Goal: Information Seeking & Learning: Learn about a topic

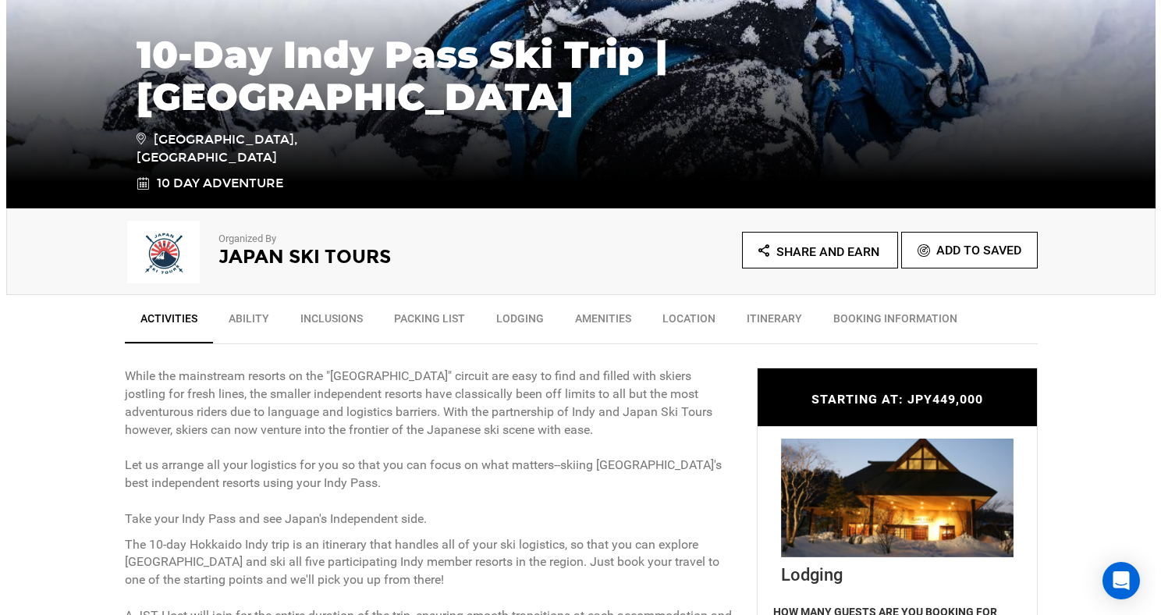
scroll to position [315, 0]
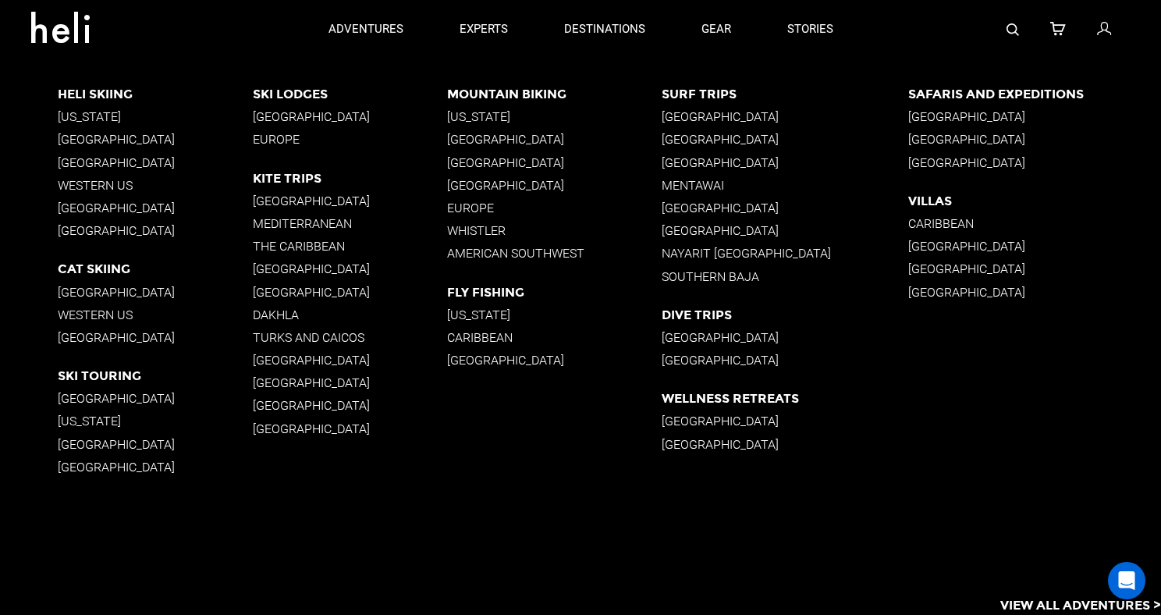
click at [81, 334] on p "[GEOGRAPHIC_DATA]" at bounding box center [155, 337] width 194 height 15
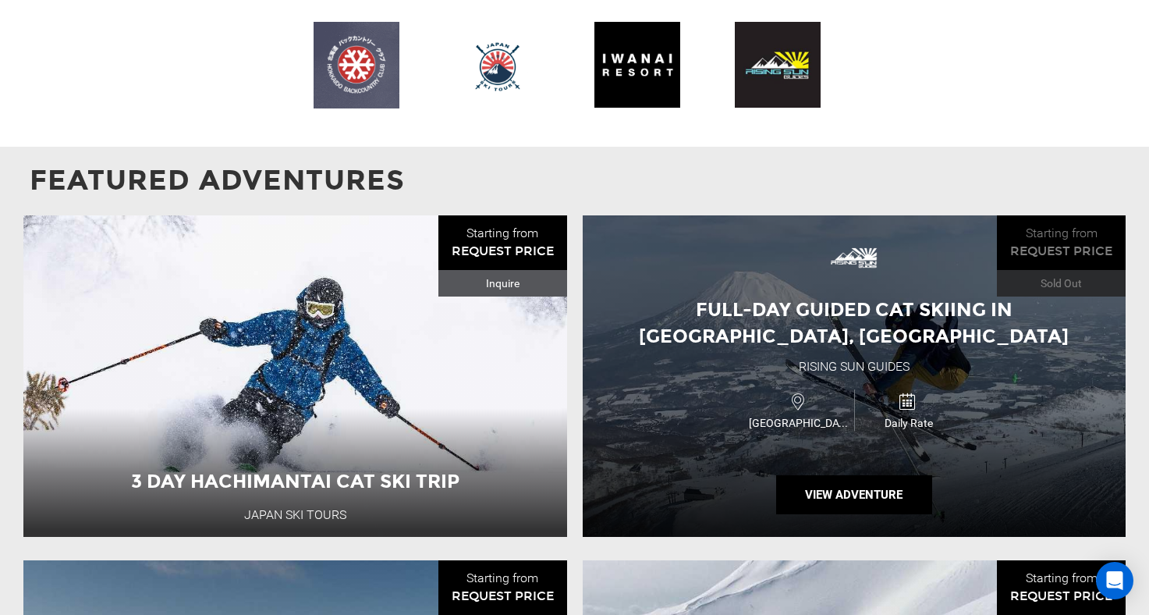
scroll to position [1305, 0]
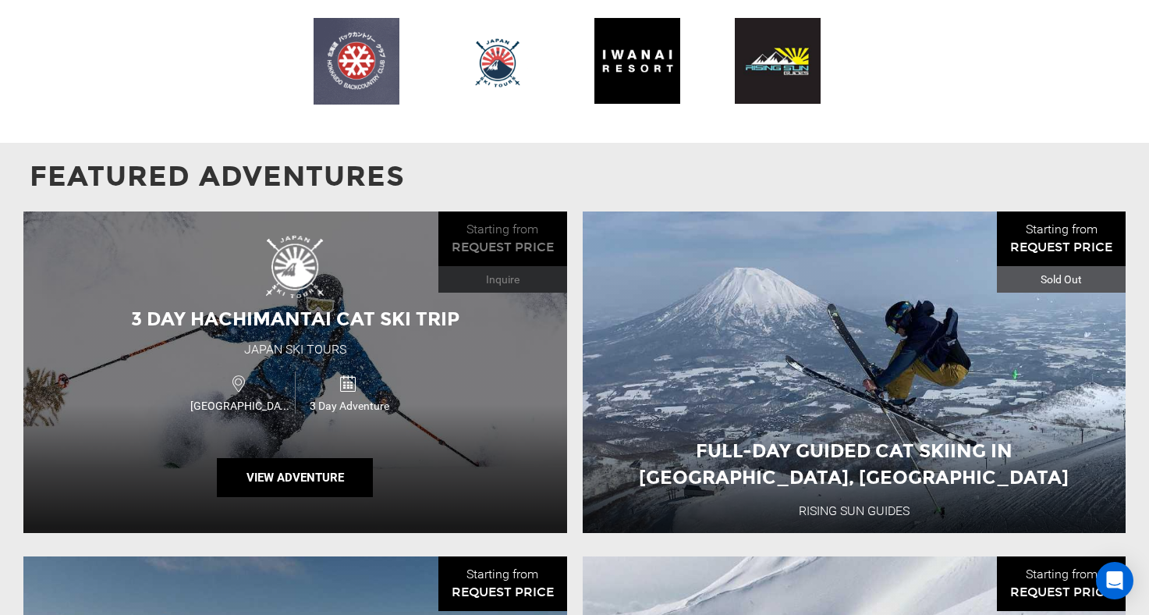
click at [417, 402] on div "Tohoku Region 3 Day Adventure" at bounding box center [295, 392] width 326 height 52
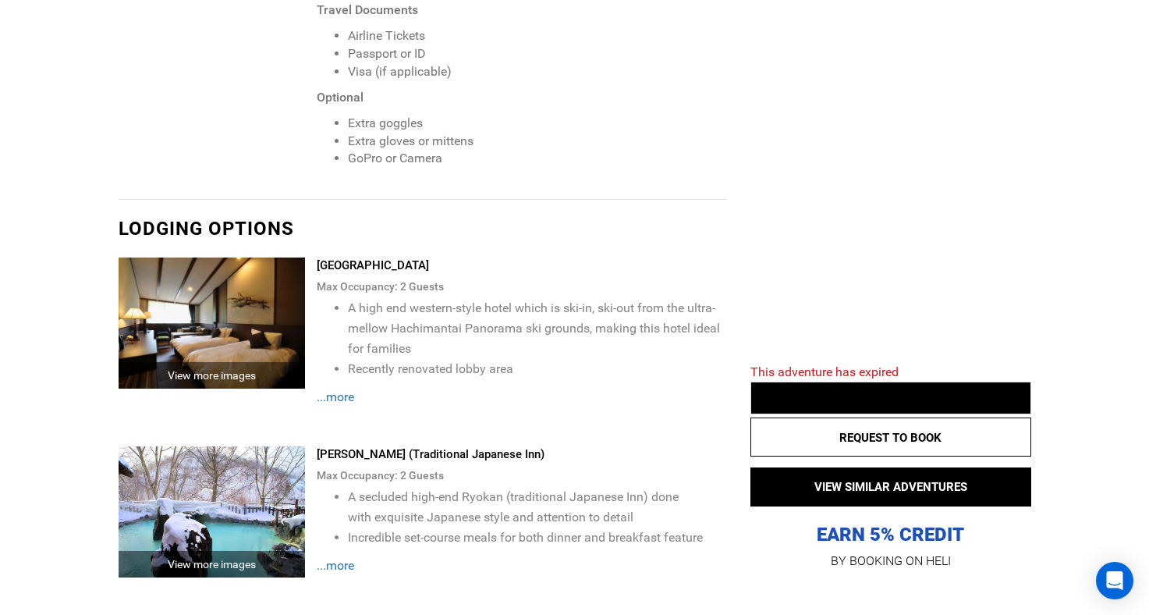
scroll to position [2744, 0]
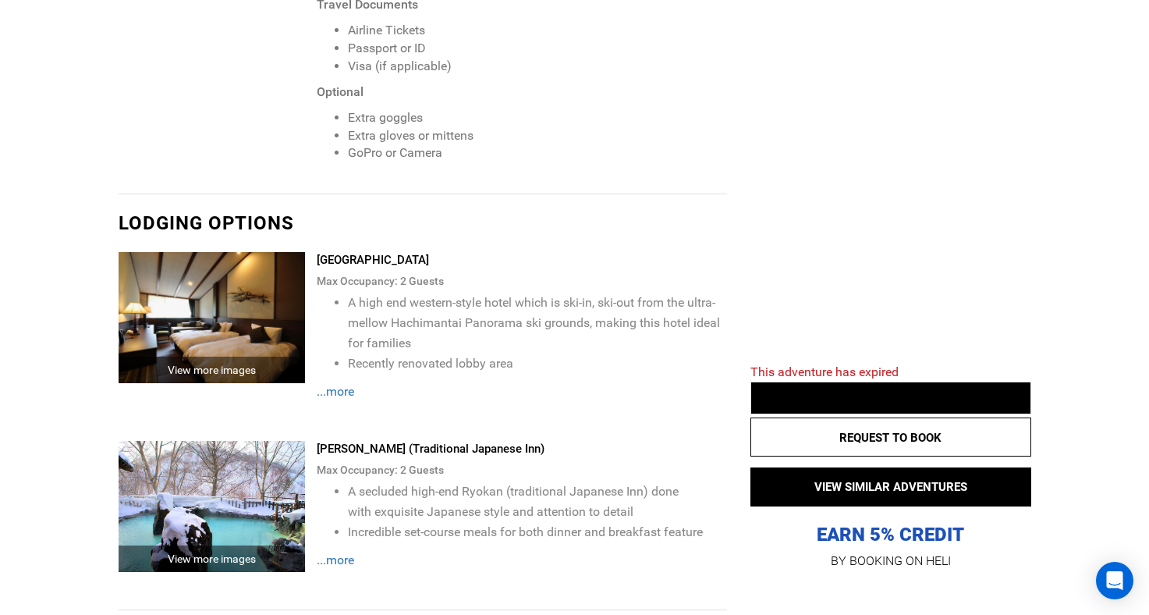
click at [341, 552] on span "...more" at bounding box center [335, 559] width 37 height 15
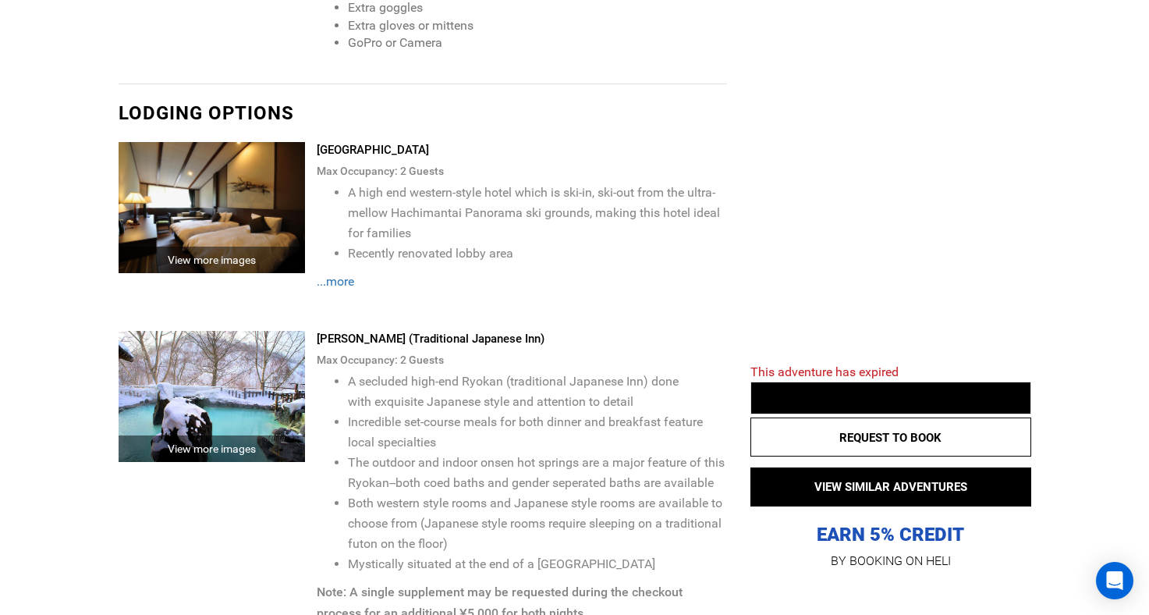
scroll to position [2859, 0]
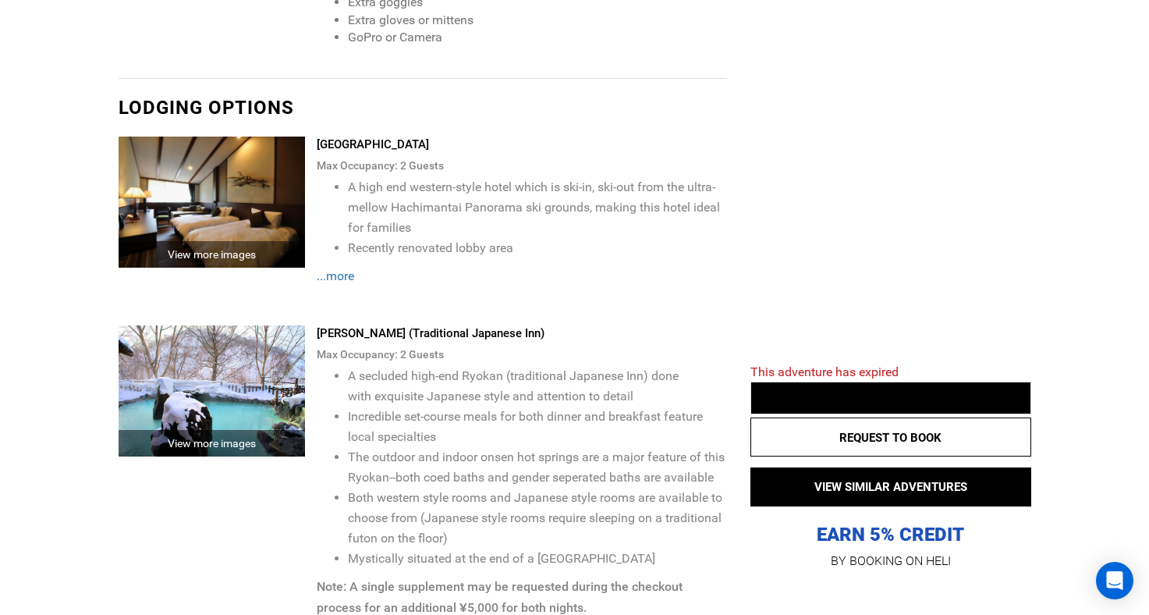
click at [340, 268] on span "...more" at bounding box center [335, 275] width 37 height 15
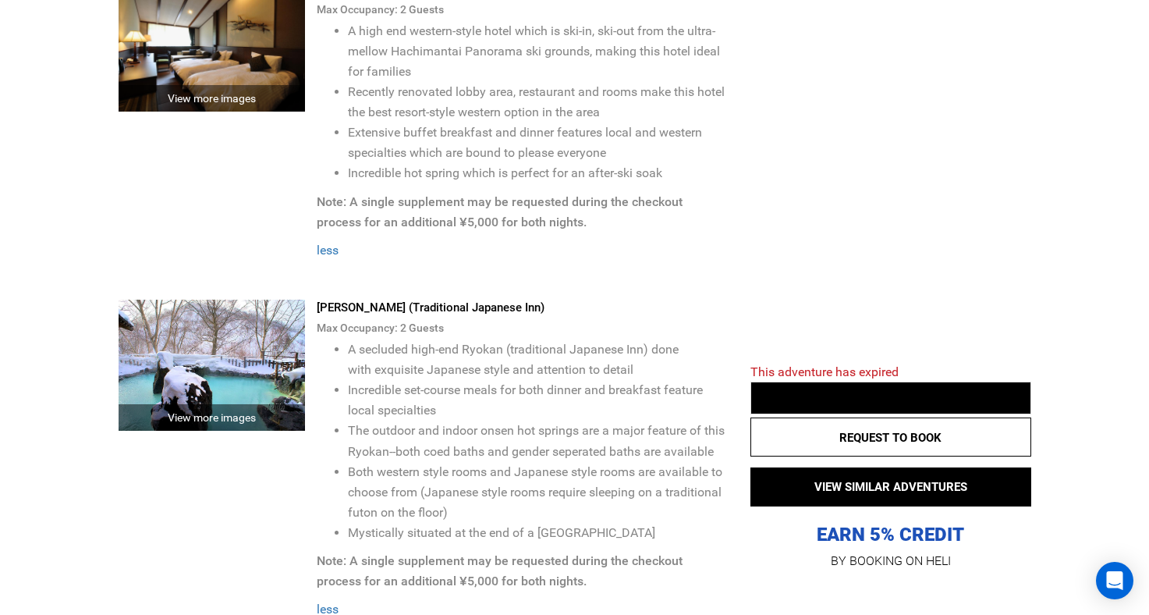
scroll to position [3016, 0]
click at [230, 403] on div "View more images" at bounding box center [212, 416] width 187 height 27
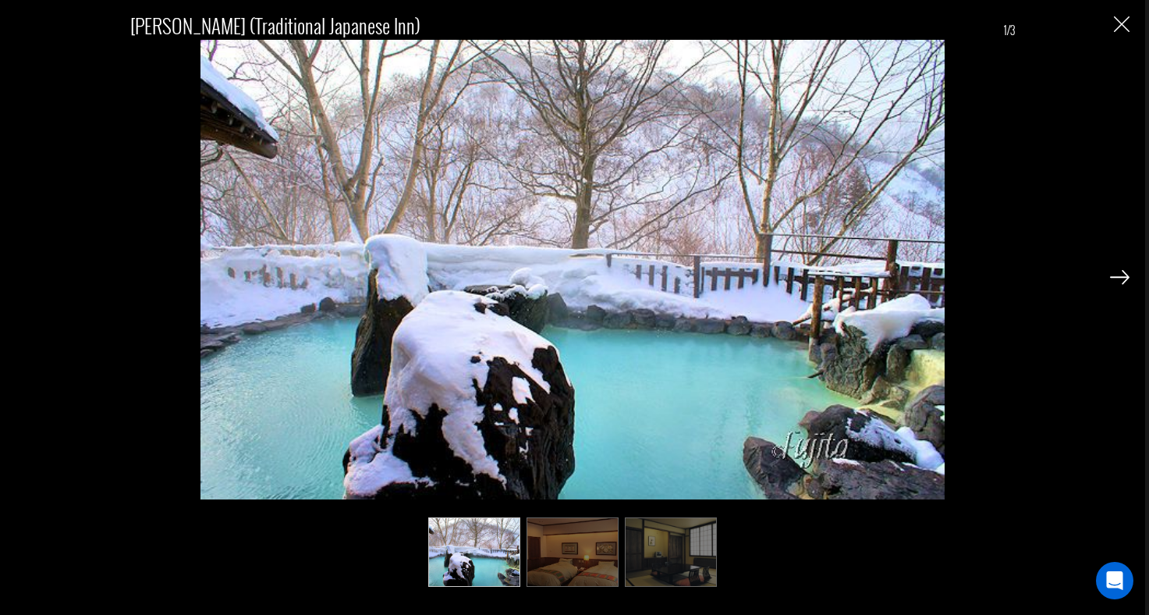
click at [1127, 278] on img at bounding box center [1120, 277] width 20 height 14
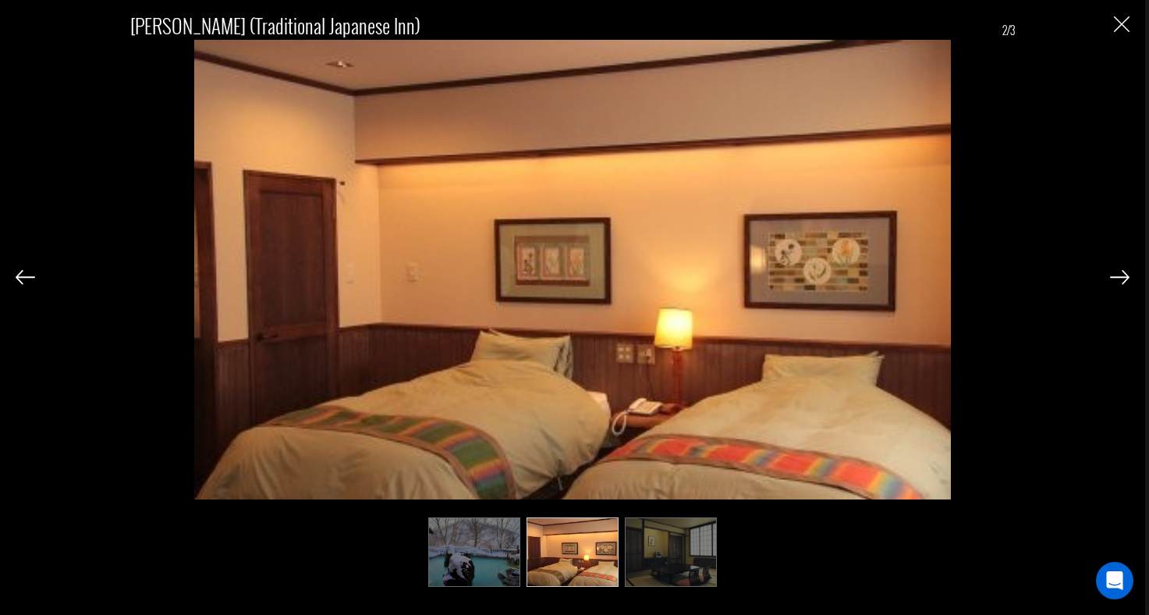
click at [1127, 278] on img at bounding box center [1120, 277] width 20 height 14
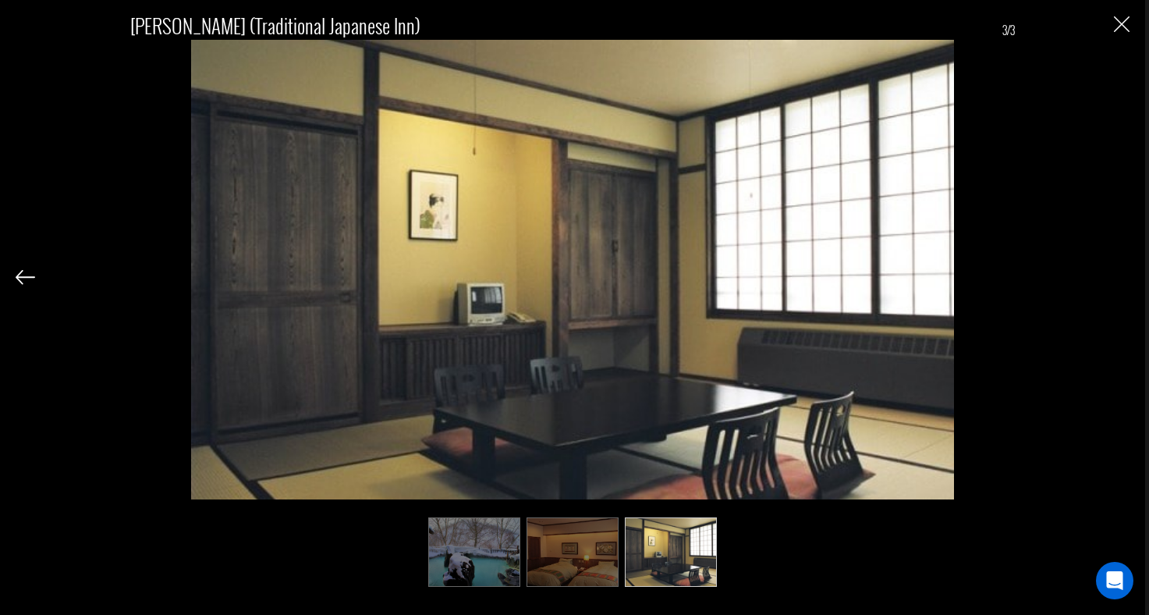
click at [1127, 278] on div "[PERSON_NAME] (Traditional Japanese Inn) 3/3" at bounding box center [573, 292] width 1114 height 584
click at [1115, 23] on img "Close" at bounding box center [1122, 24] width 16 height 16
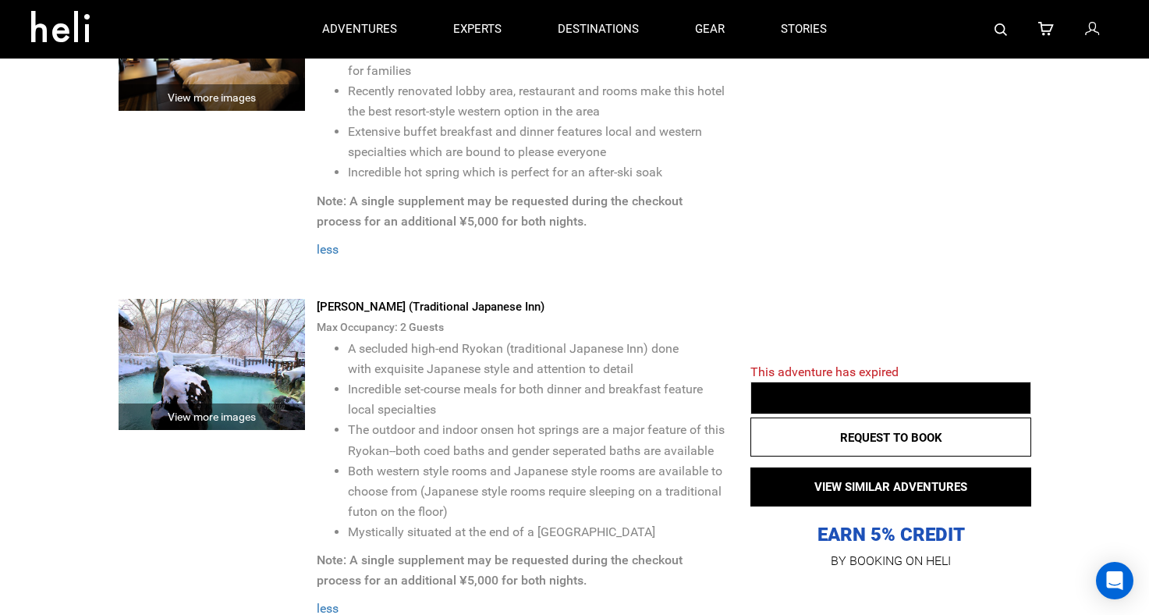
scroll to position [2846, 0]
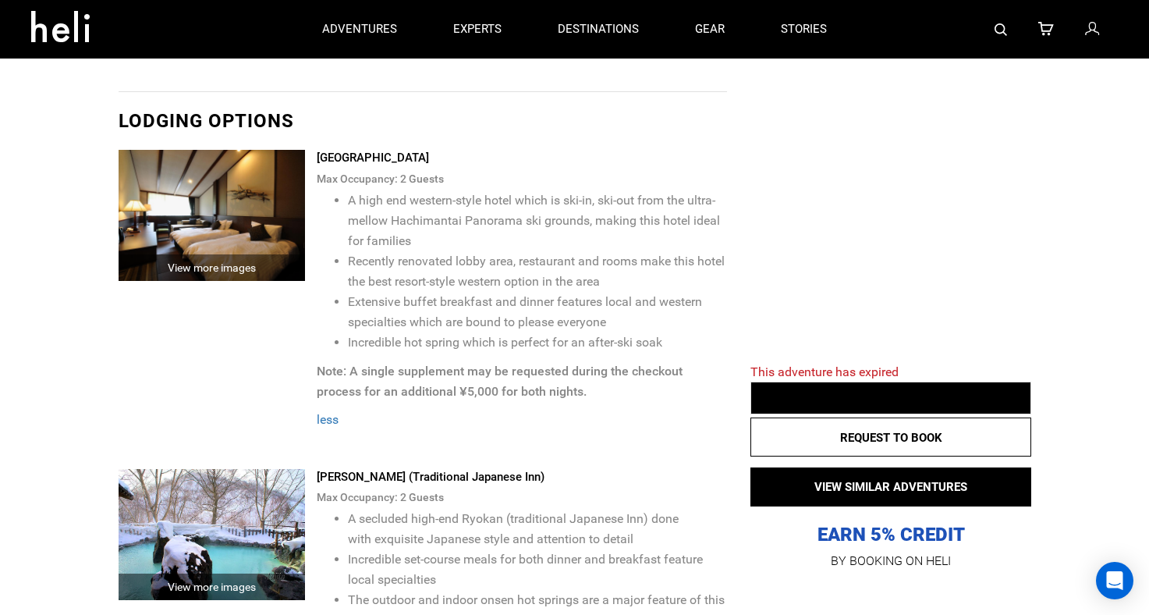
click at [258, 254] on div "View more images" at bounding box center [212, 267] width 187 height 27
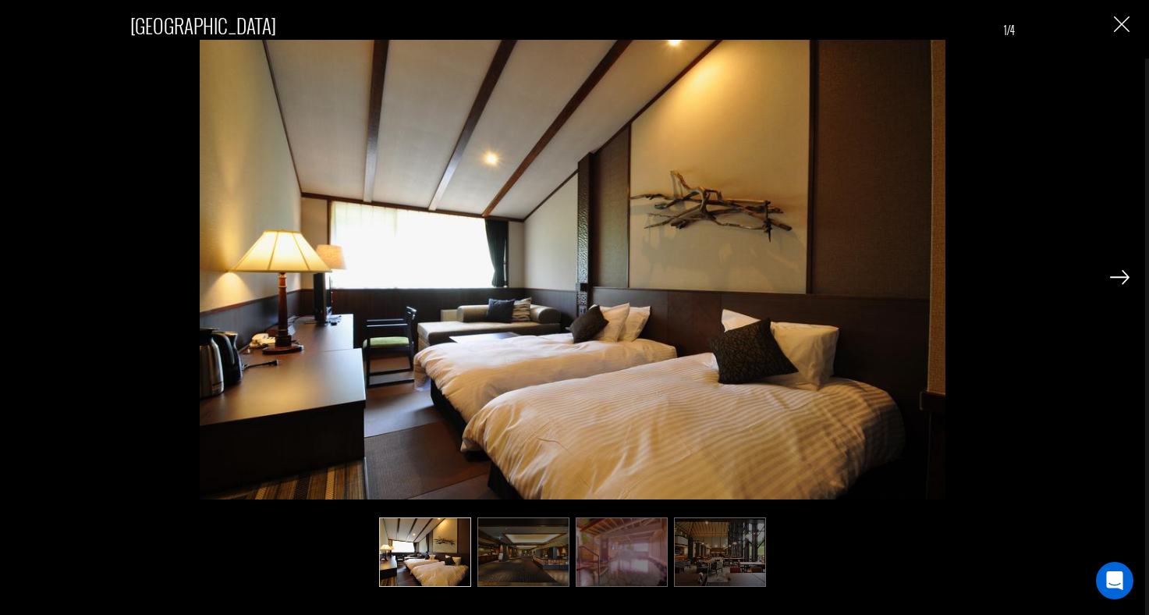
click at [1119, 268] on div at bounding box center [1120, 276] width 20 height 27
click at [1121, 279] on img at bounding box center [1120, 277] width 20 height 14
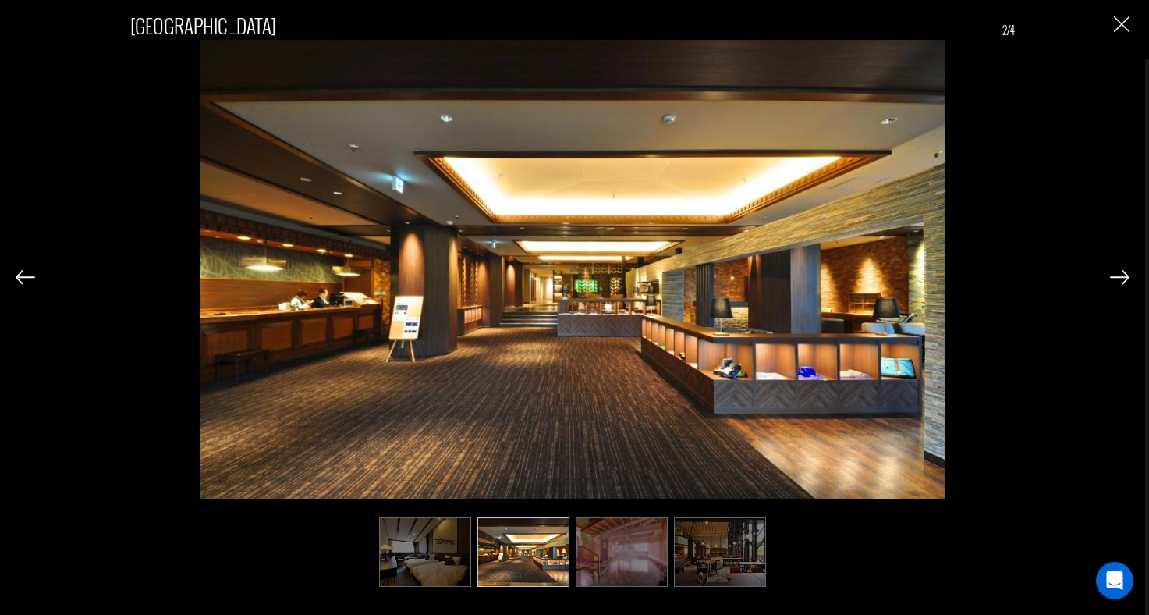
click at [1121, 281] on img at bounding box center [1120, 277] width 20 height 14
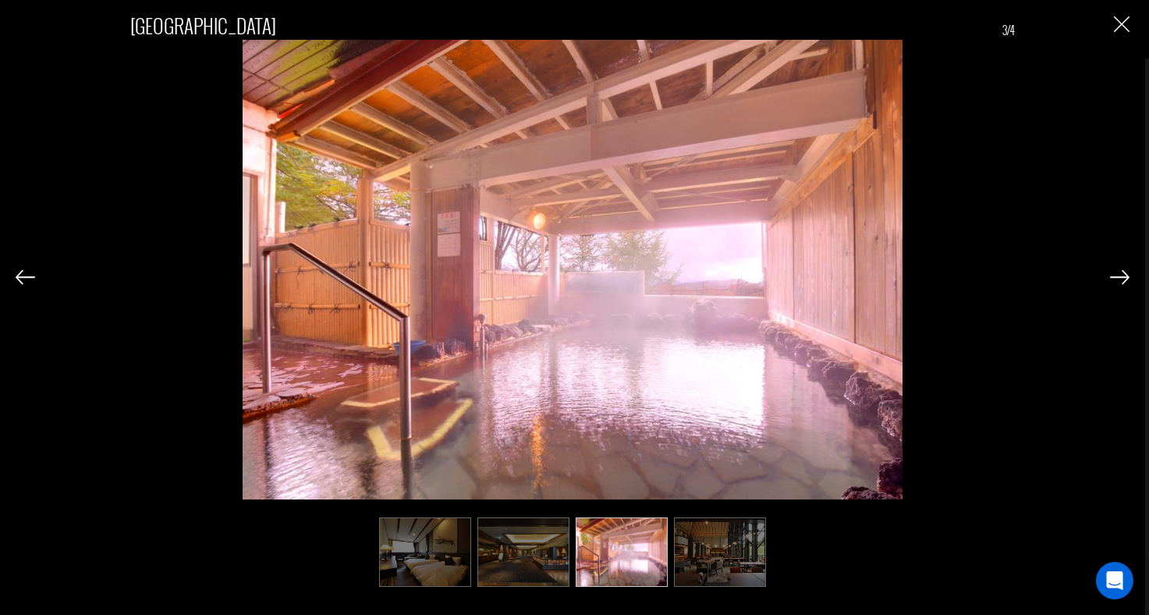
click at [1121, 281] on img at bounding box center [1120, 277] width 20 height 14
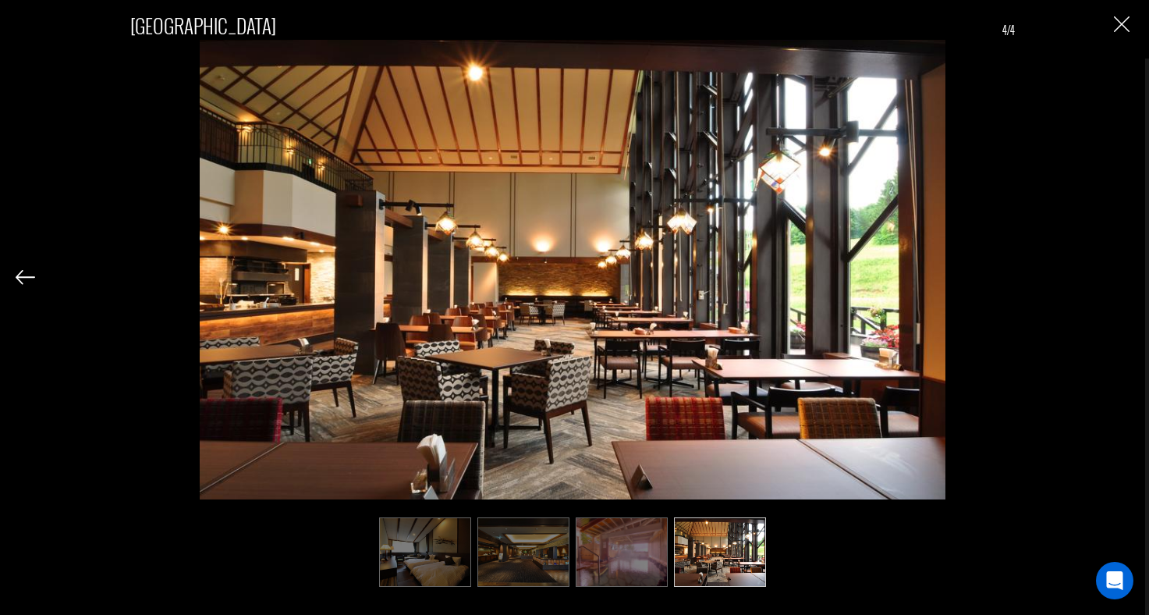
click at [1121, 281] on div "[GEOGRAPHIC_DATA] 4/4" at bounding box center [573, 292] width 1114 height 584
click at [1126, 21] on img "Close" at bounding box center [1122, 24] width 16 height 16
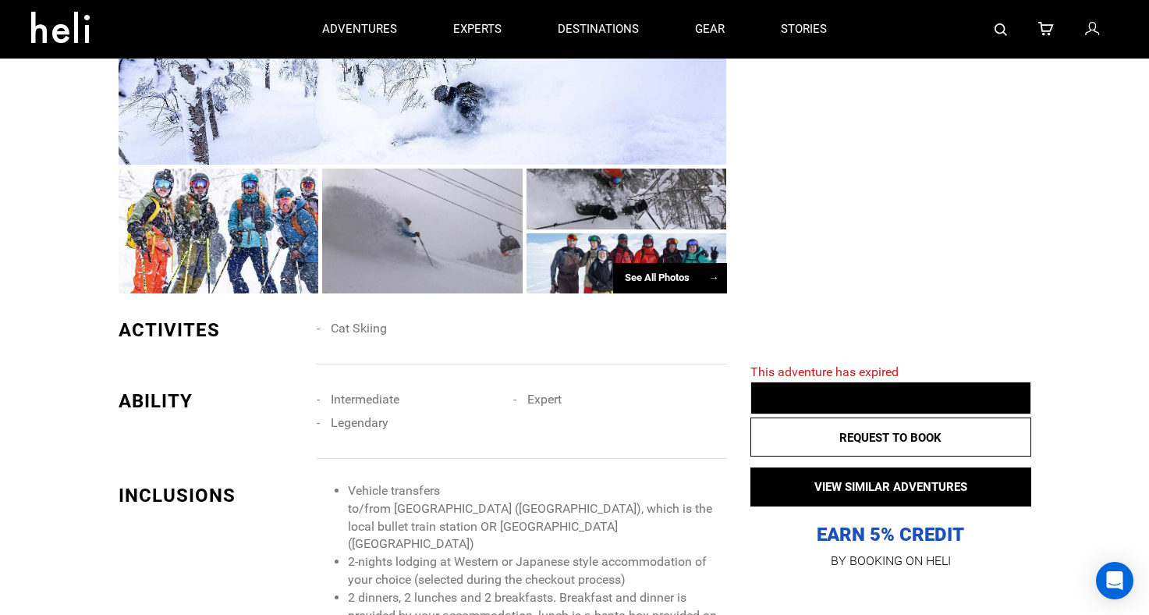
scroll to position [449, 0]
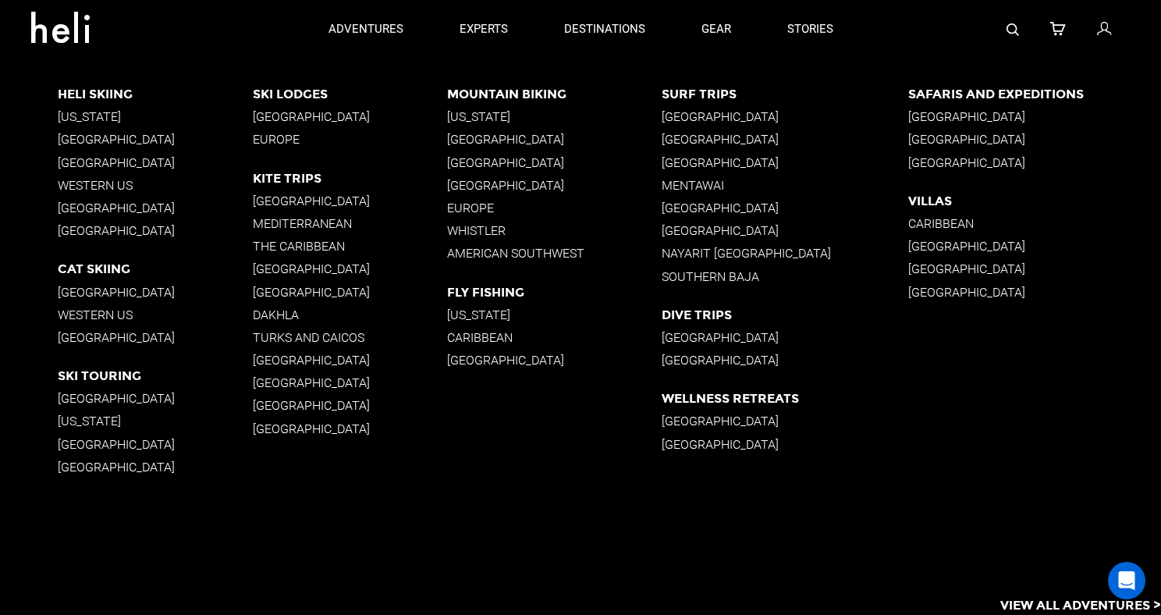
click at [694, 444] on p "[GEOGRAPHIC_DATA]" at bounding box center [784, 444] width 246 height 15
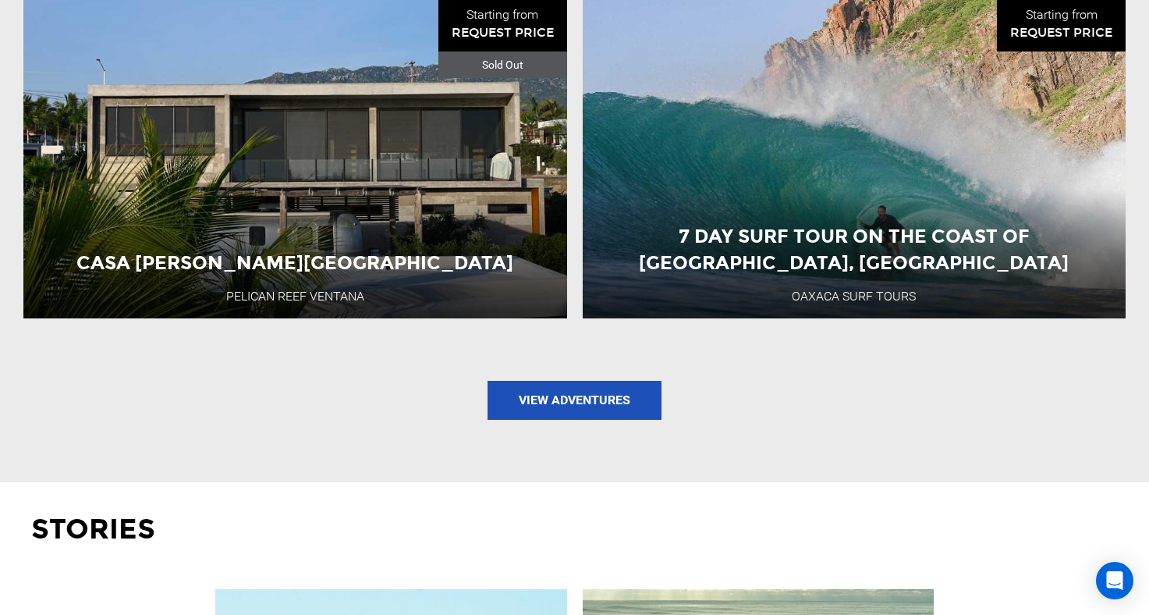
scroll to position [1611, 0]
